Goal: Task Accomplishment & Management: Complete application form

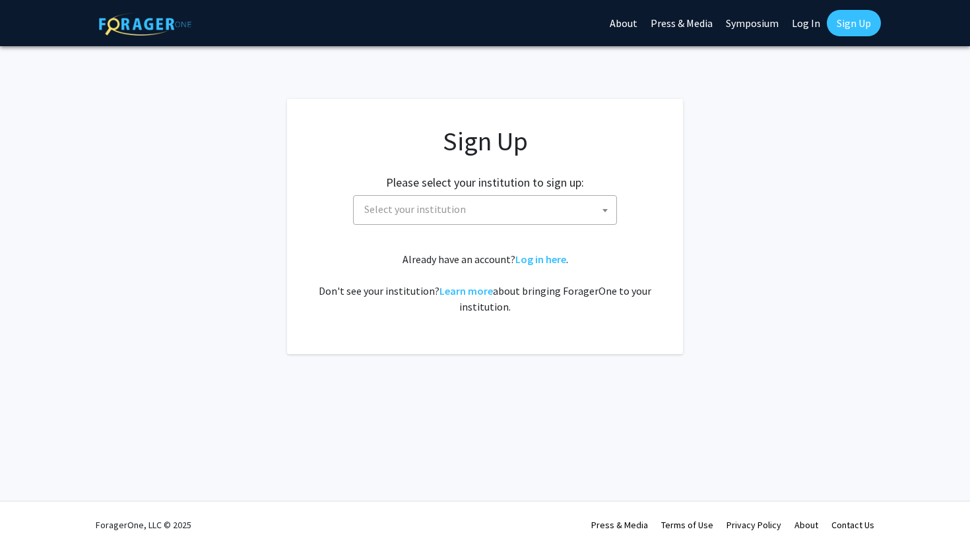
click at [542, 211] on span "Select your institution" at bounding box center [487, 209] width 257 height 27
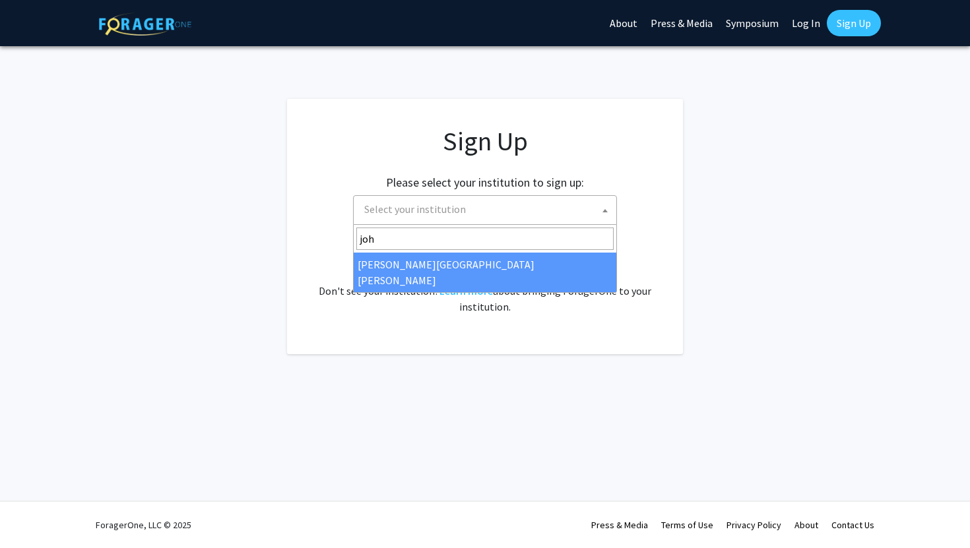
type input "joh"
select select "1"
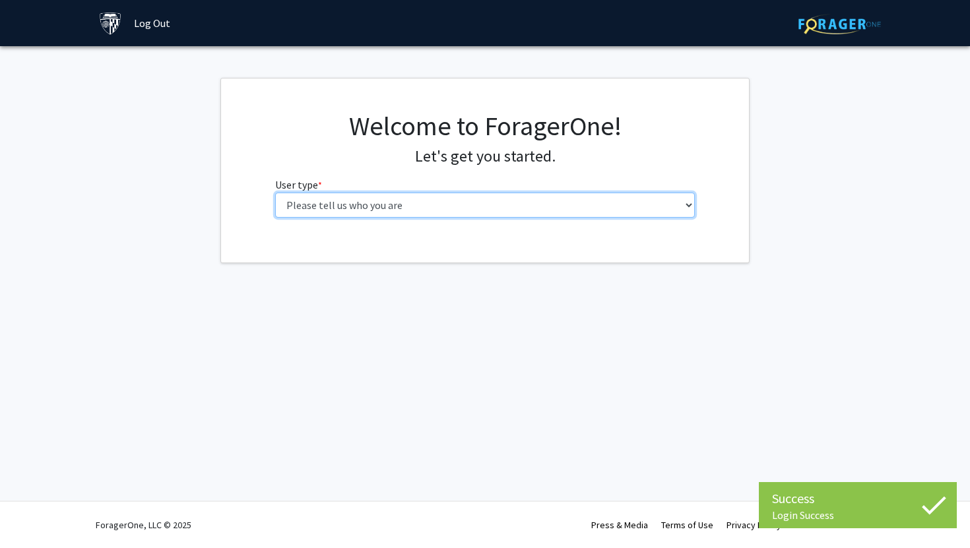
click at [416, 205] on select "Please tell us who you are Undergraduate Student Master's Student Doctoral Cand…" at bounding box center [485, 205] width 420 height 25
select select "1: undergrad"
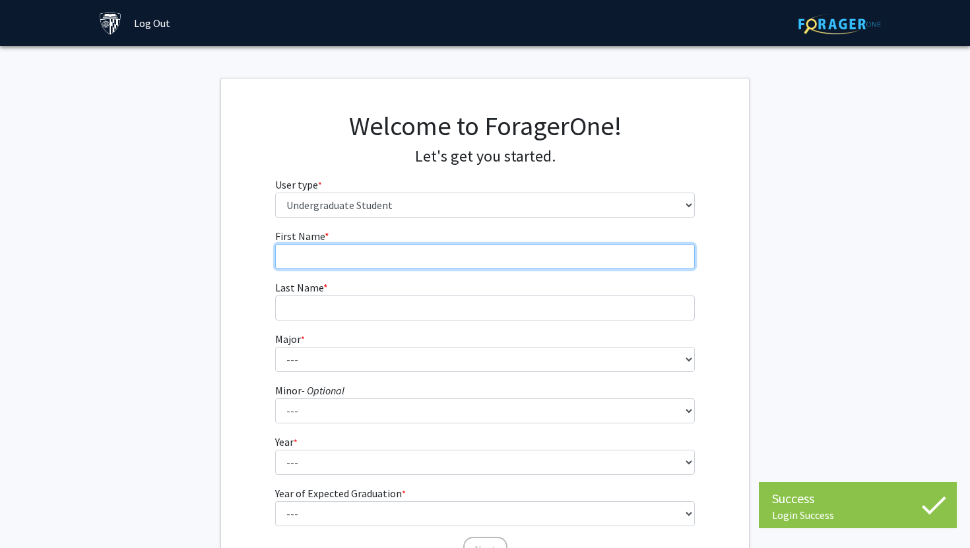
click at [385, 252] on input "First Name * required" at bounding box center [485, 256] width 420 height 25
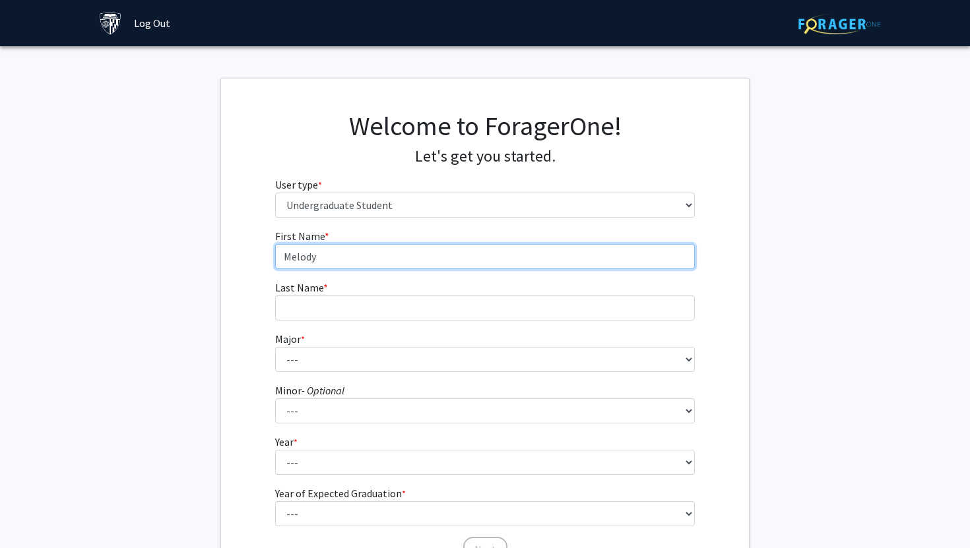
type input "Melody"
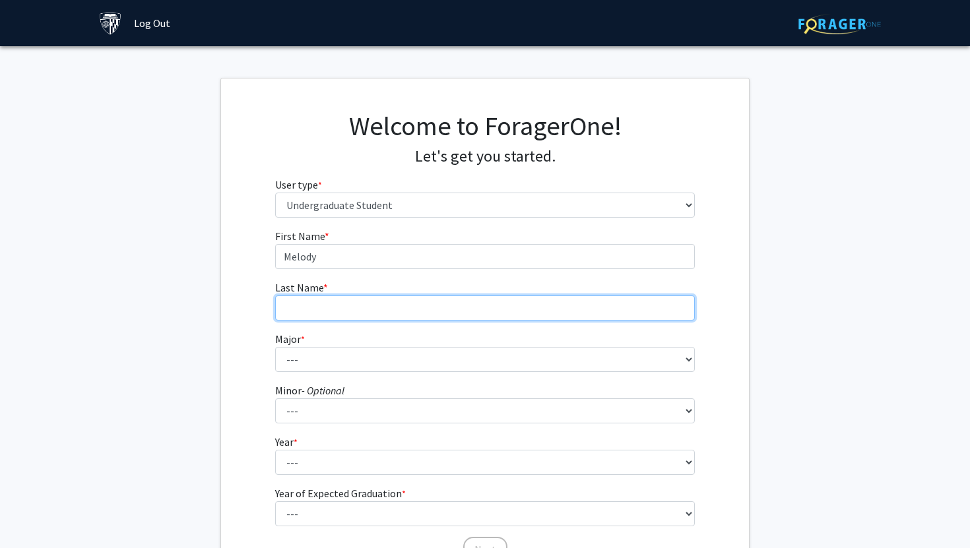
click at [351, 308] on input "Last Name * required" at bounding box center [485, 308] width 420 height 25
type input "[PERSON_NAME]"
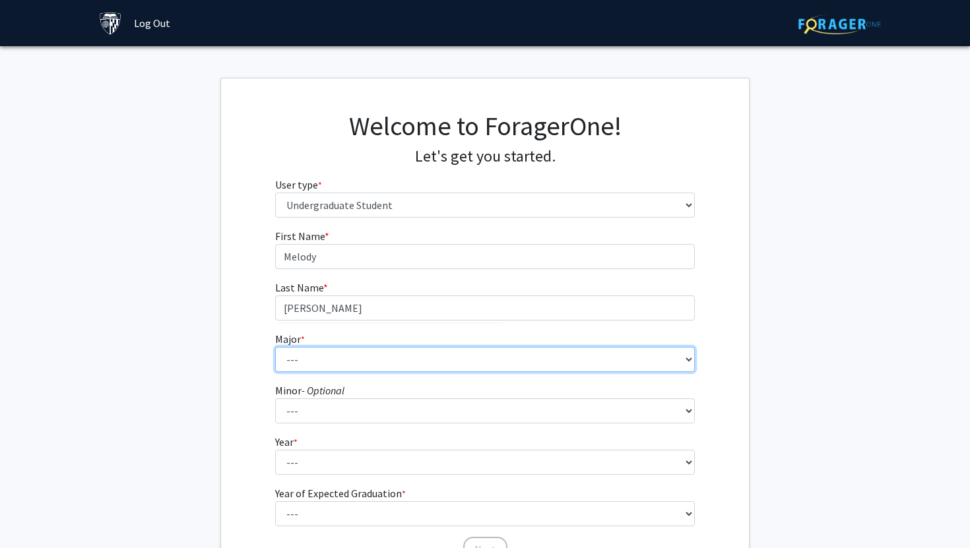
click at [389, 360] on select "--- Africana Studies Anthropology Applied Mathematics & Statistics Archaeology …" at bounding box center [485, 359] width 420 height 25
select select "55: 68"
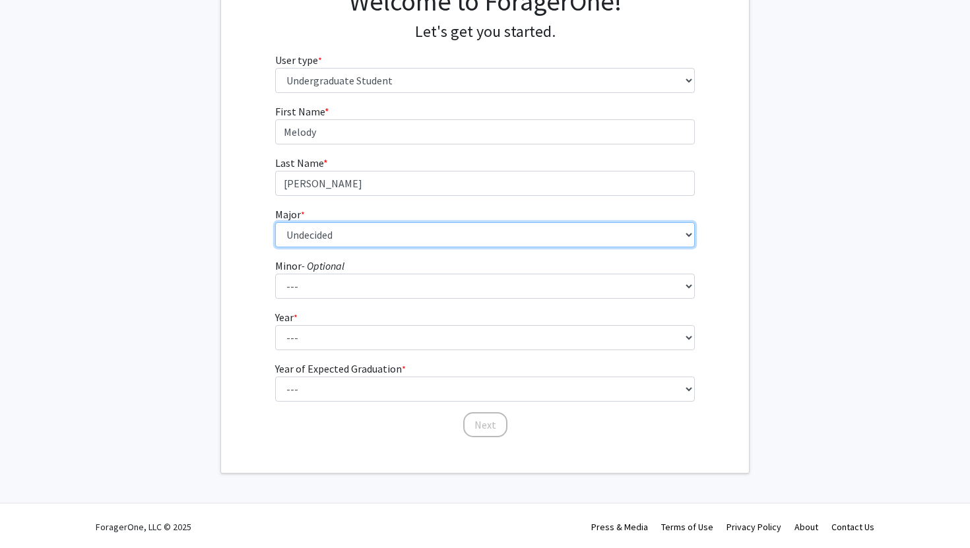
scroll to position [127, 0]
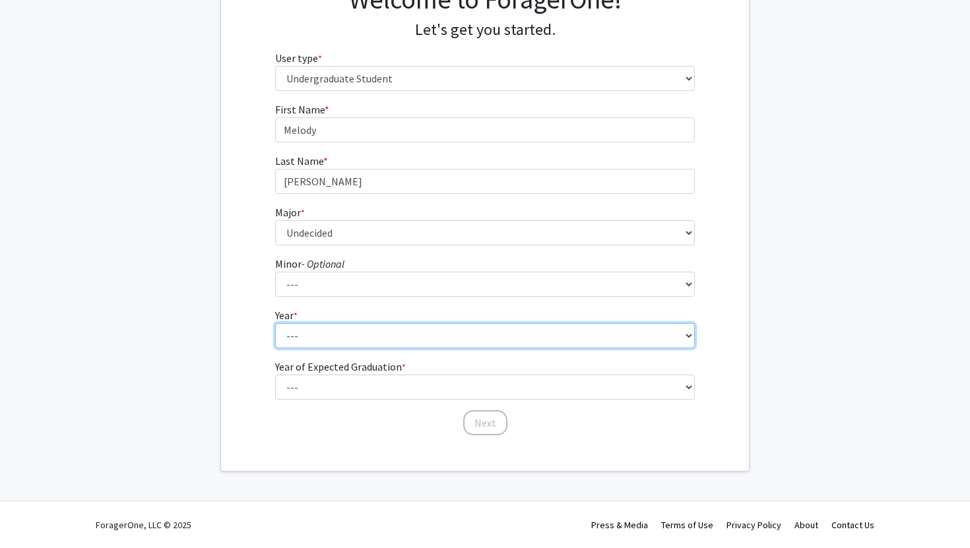
click at [360, 335] on select "--- First-year Sophomore Junior Senior Postbaccalaureate Certificate" at bounding box center [485, 335] width 420 height 25
select select "1: first-year"
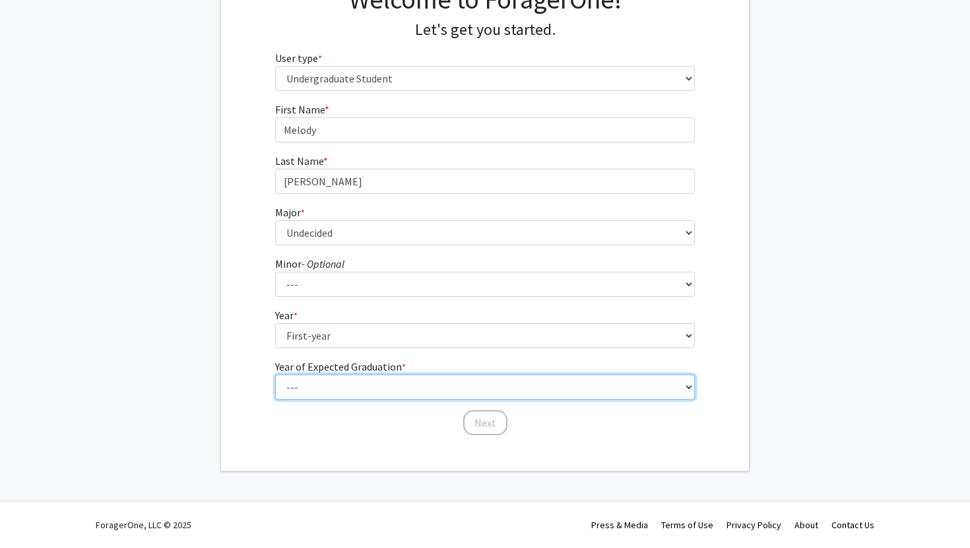
click at [356, 392] on select "--- 2025 2026 2027 2028 2029 2030 2031 2032 2033 2034" at bounding box center [485, 387] width 420 height 25
select select "5: 2029"
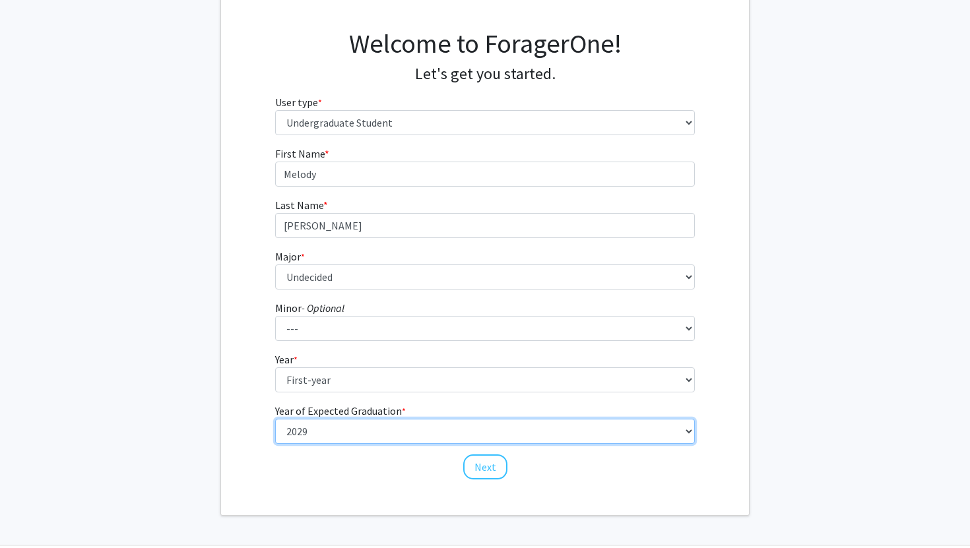
scroll to position [81, 0]
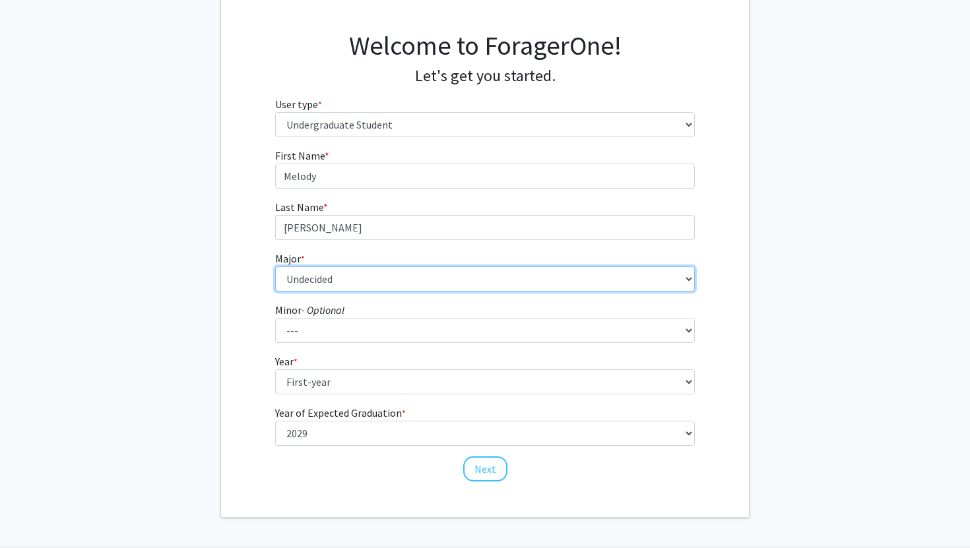
click at [374, 281] on select "--- Africana Studies Anthropology Applied Mathematics & Statistics Archaeology …" at bounding box center [485, 279] width 420 height 25
click at [403, 282] on select "--- Africana Studies Anthropology Applied Mathematics & Statistics Archaeology …" at bounding box center [485, 279] width 420 height 25
select select "53: 65"
click at [376, 280] on select "--- Africana Studies Anthropology Applied Mathematics & Statistics Archaeology …" at bounding box center [485, 279] width 420 height 25
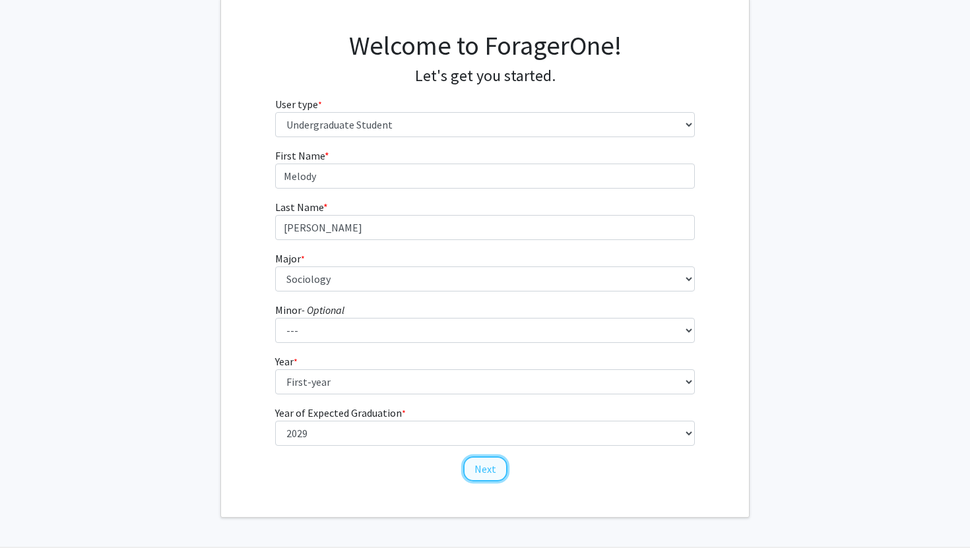
click at [475, 469] on button "Next" at bounding box center [485, 469] width 44 height 25
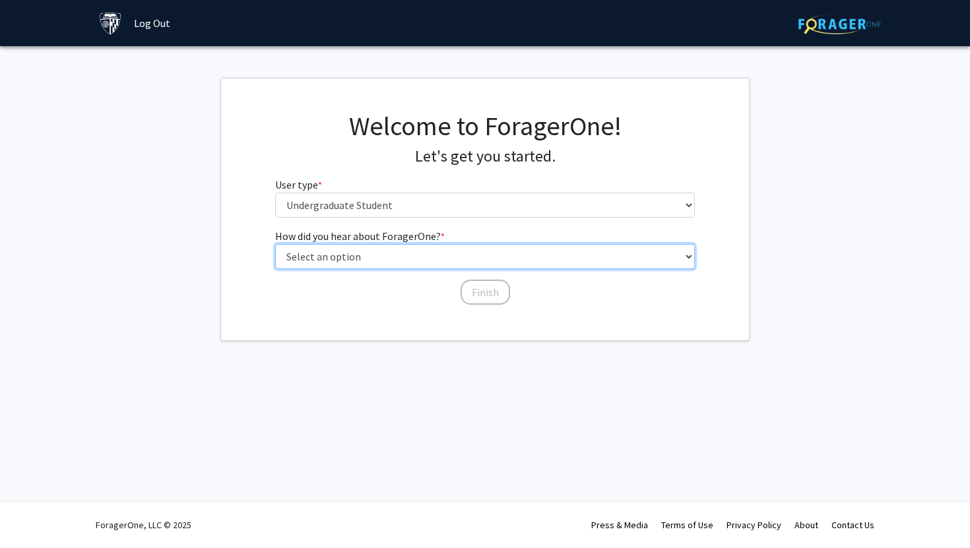
click at [409, 259] on select "Select an option Peer/student recommendation Faculty/staff recommendation Unive…" at bounding box center [485, 256] width 420 height 25
select select "3: university_website"
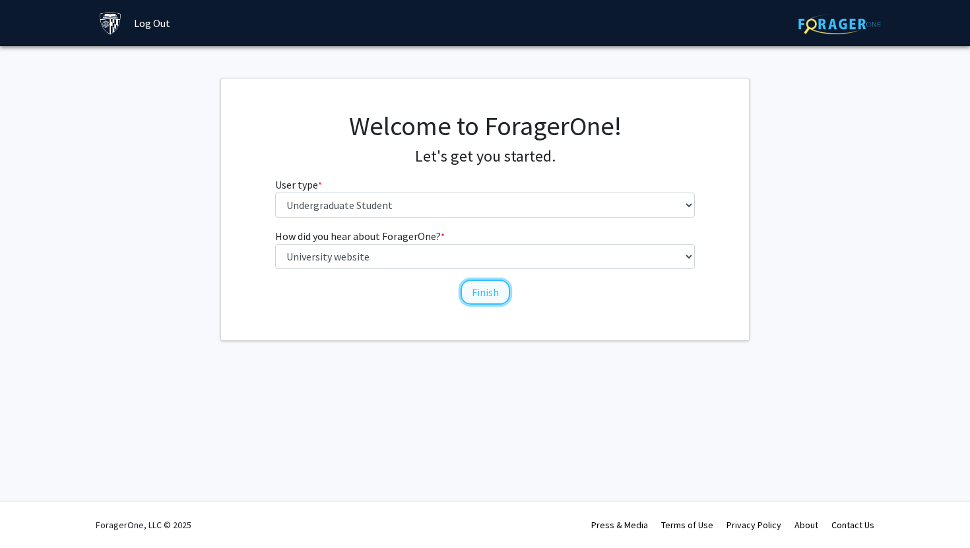
click at [473, 292] on button "Finish" at bounding box center [486, 292] width 50 height 25
